Goal: Find specific page/section: Find specific page/section

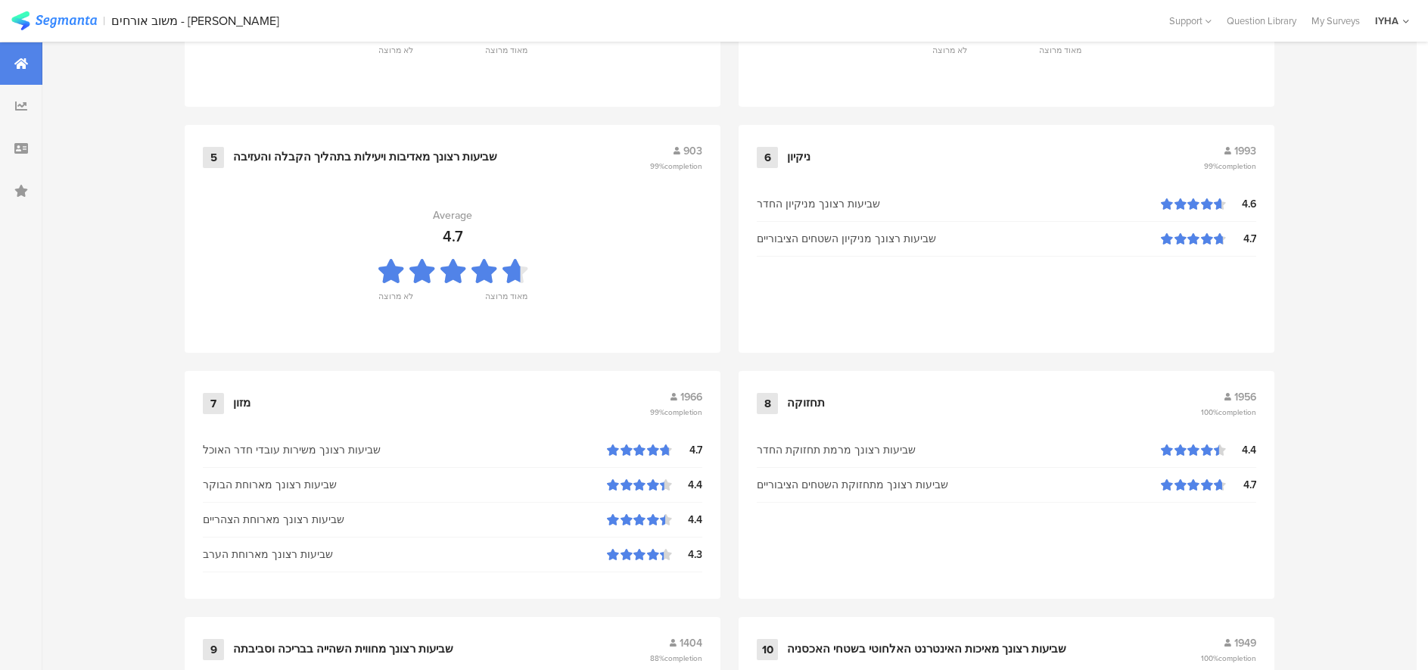
scroll to position [1550, 0]
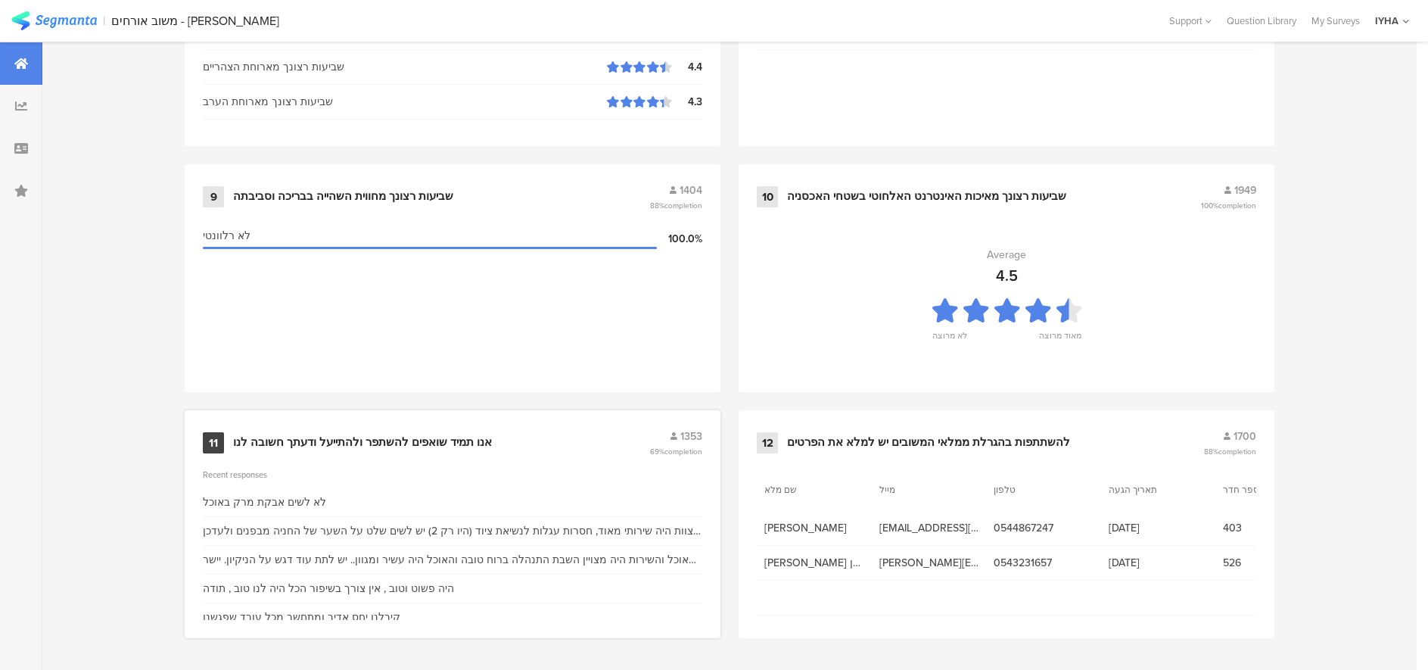
click at [380, 441] on div "אנו תמיד שואפים להשתפר ולהתייעל ודעתך חשובה לנו" at bounding box center [362, 442] width 259 height 15
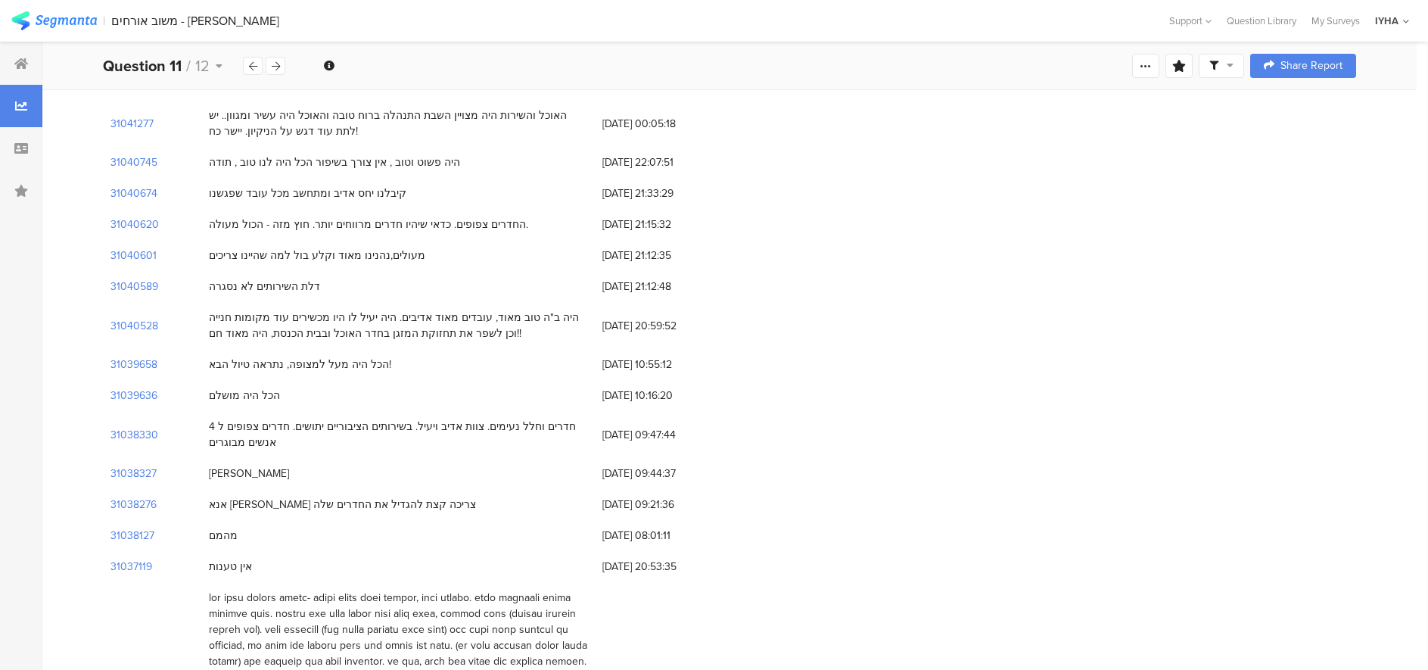
scroll to position [208, 0]
